Goal: Find specific page/section: Find specific page/section

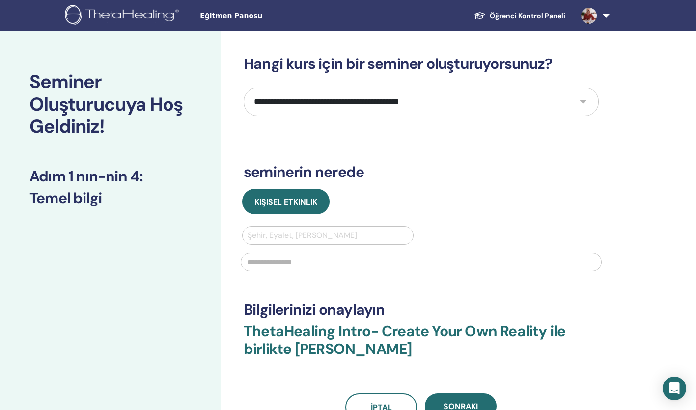
click at [224, 17] on span "Eğitmen Panosu" at bounding box center [273, 16] width 147 height 10
click at [594, 14] on img at bounding box center [589, 16] width 16 height 16
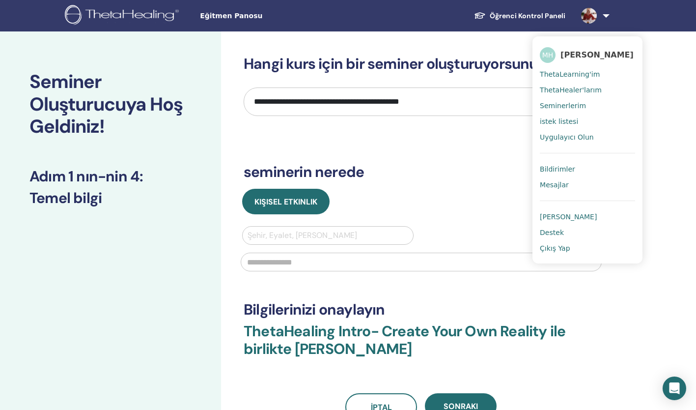
click at [573, 108] on span "Seminerlerim" at bounding box center [563, 105] width 46 height 9
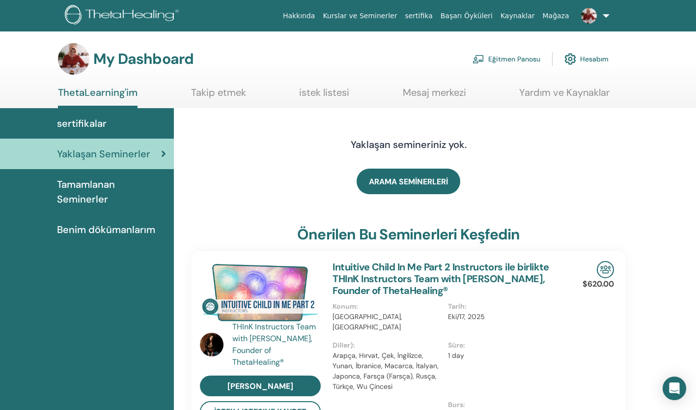
click at [87, 186] on span "Tamamlanan Seminerler" at bounding box center [111, 191] width 109 height 29
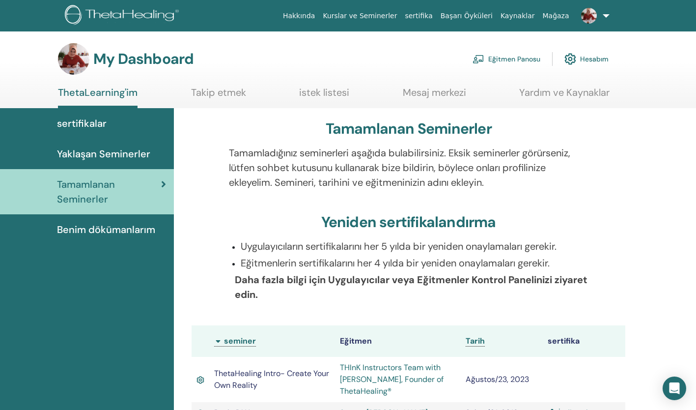
click at [523, 57] on link "Eğitmen Panosu" at bounding box center [507, 59] width 68 height 22
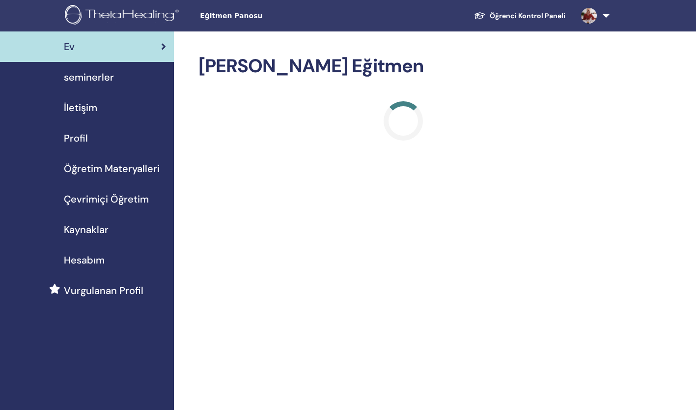
click at [116, 79] on div "seminerler" at bounding box center [87, 77] width 158 height 15
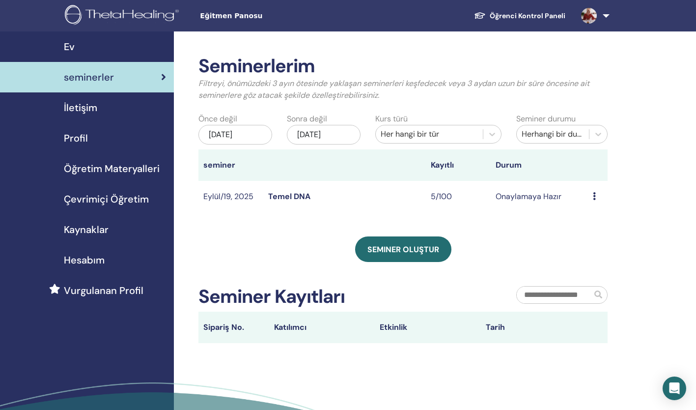
click at [300, 196] on link "Temel DNA" at bounding box center [289, 196] width 42 height 10
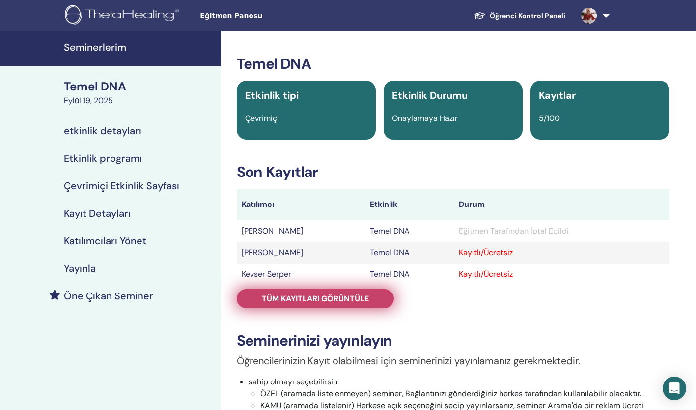
click at [332, 299] on span "Tüm kayıtları görüntüle" at bounding box center [315, 298] width 107 height 10
